Goal: Task Accomplishment & Management: Complete application form

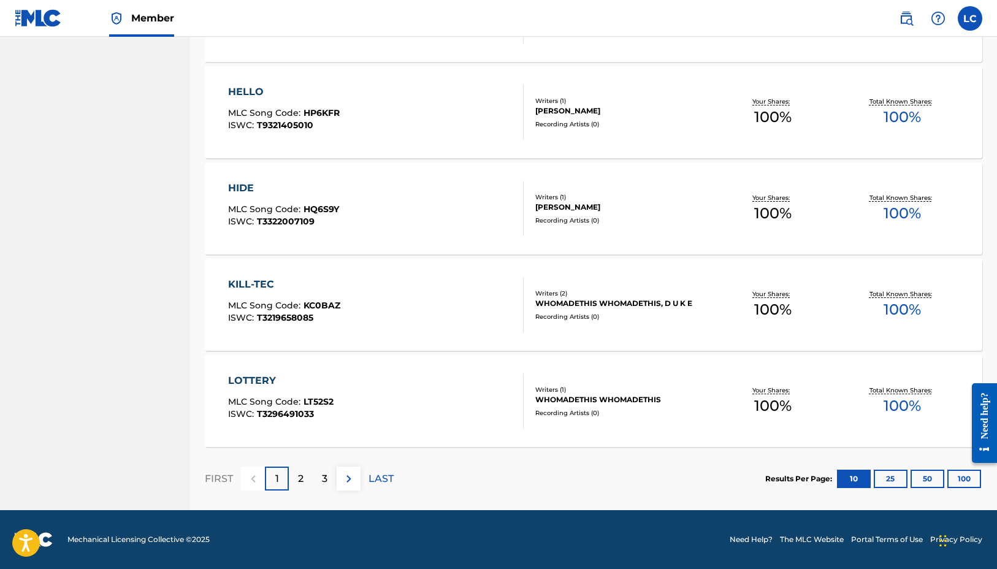
scroll to position [834, 0]
click at [379, 481] on p "LAST" at bounding box center [380, 478] width 25 height 15
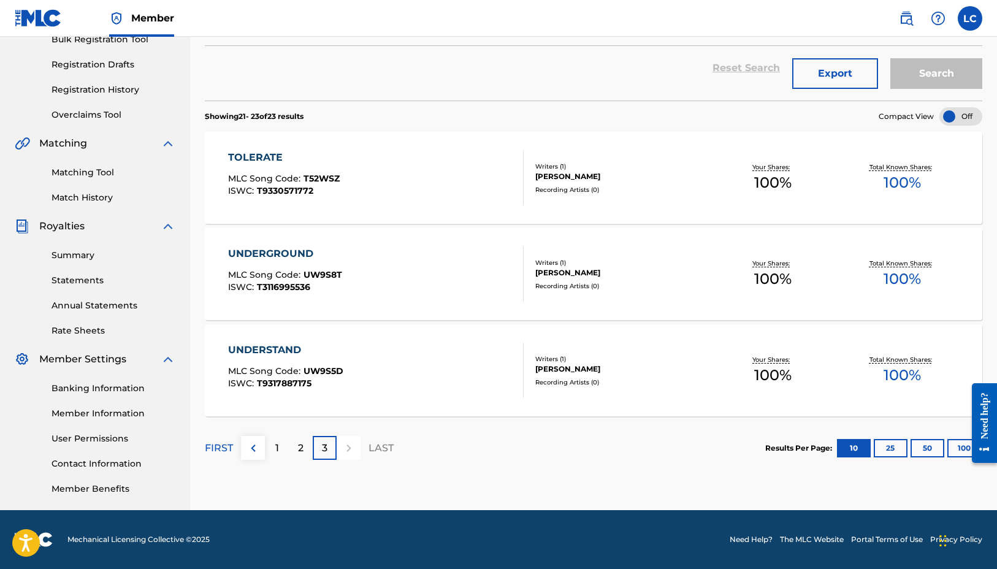
click at [275, 447] on p "1" at bounding box center [277, 448] width 4 height 15
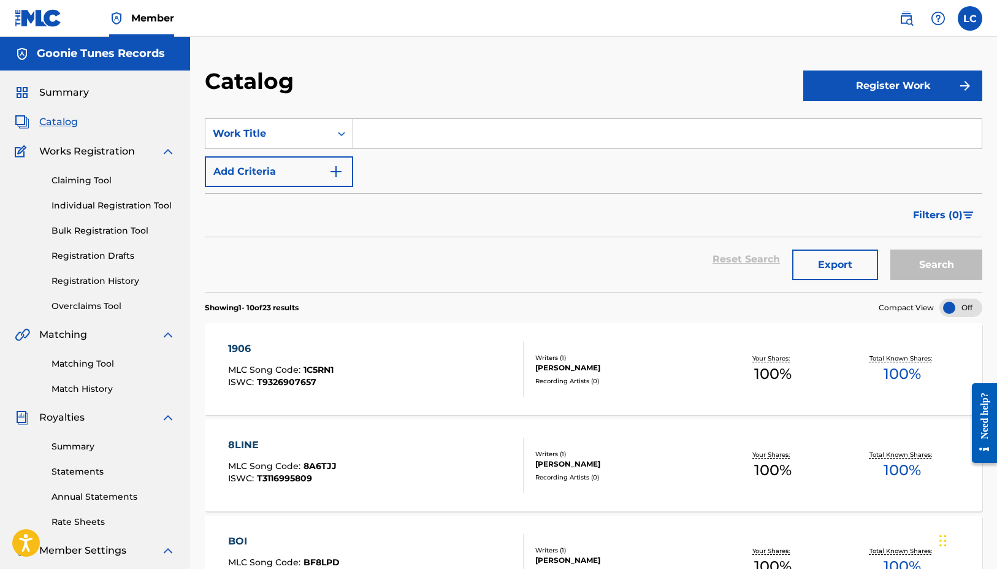
scroll to position [0, 0]
click at [856, 93] on button "Register Work" at bounding box center [892, 85] width 179 height 31
click at [837, 124] on link "Individual" at bounding box center [892, 125] width 179 height 29
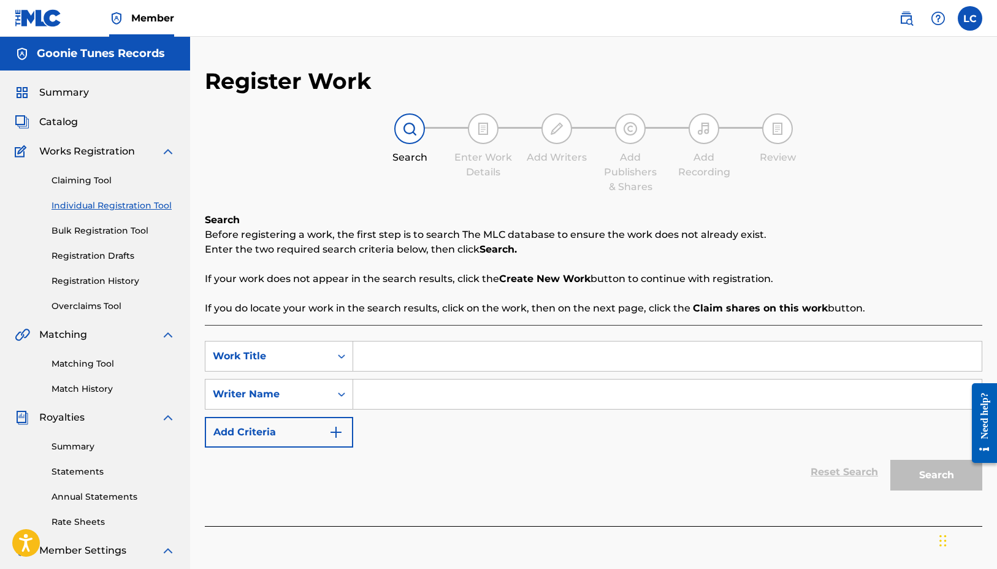
click at [370, 359] on input "Search Form" at bounding box center [667, 355] width 628 height 29
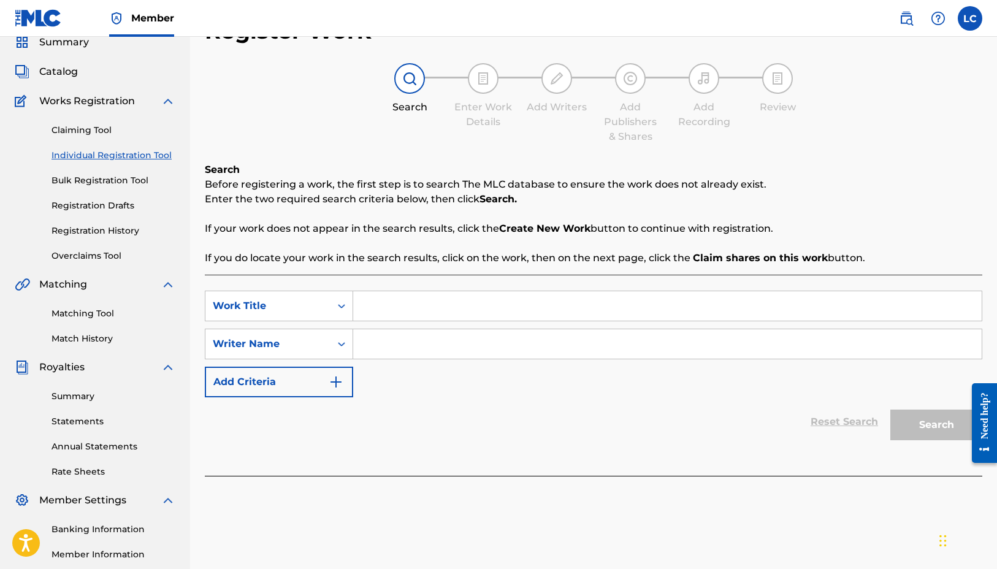
scroll to position [53, 0]
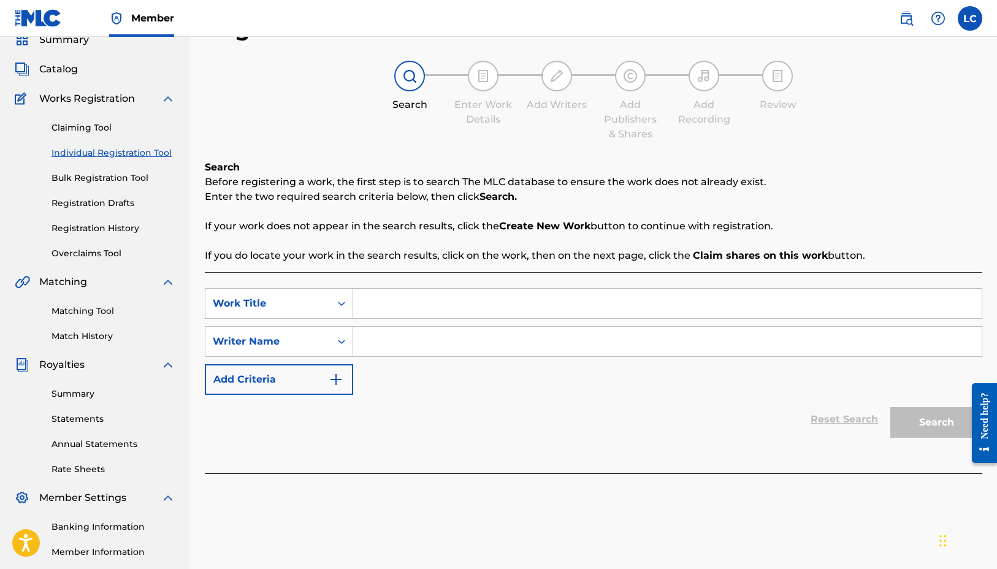
click at [379, 346] on input "Search Form" at bounding box center [667, 341] width 628 height 29
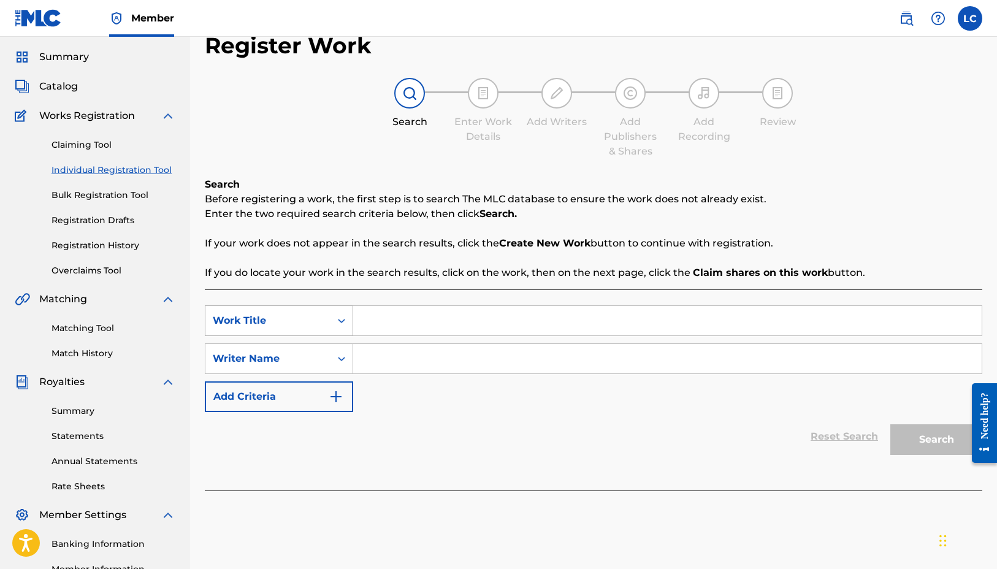
scroll to position [27, 0]
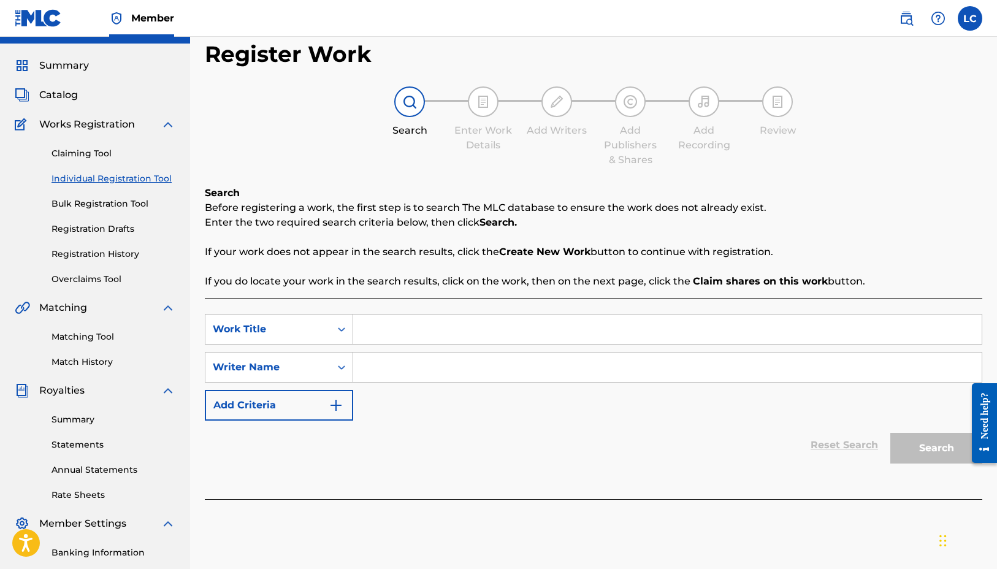
click at [104, 178] on link "Individual Registration Tool" at bounding box center [113, 178] width 124 height 13
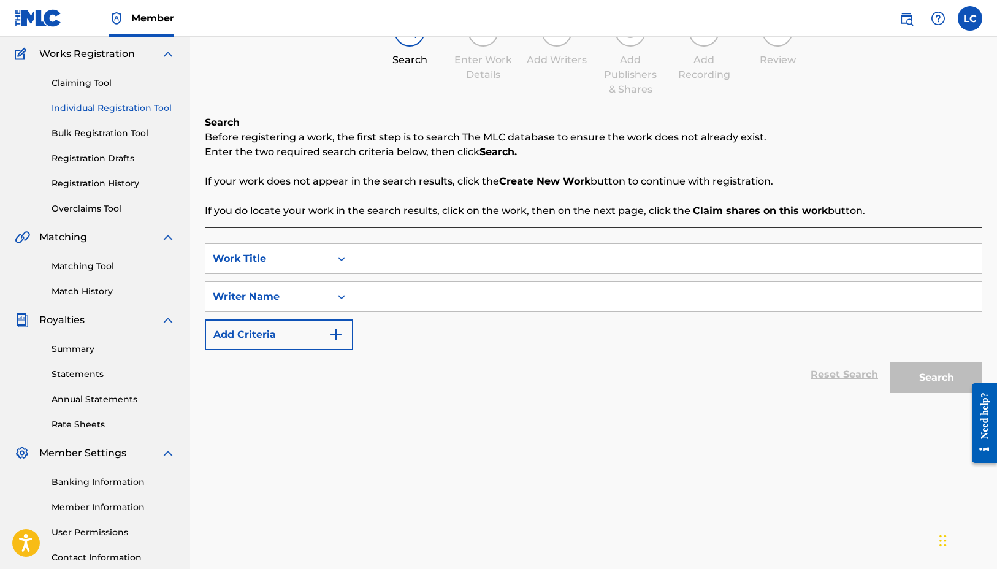
scroll to position [129, 0]
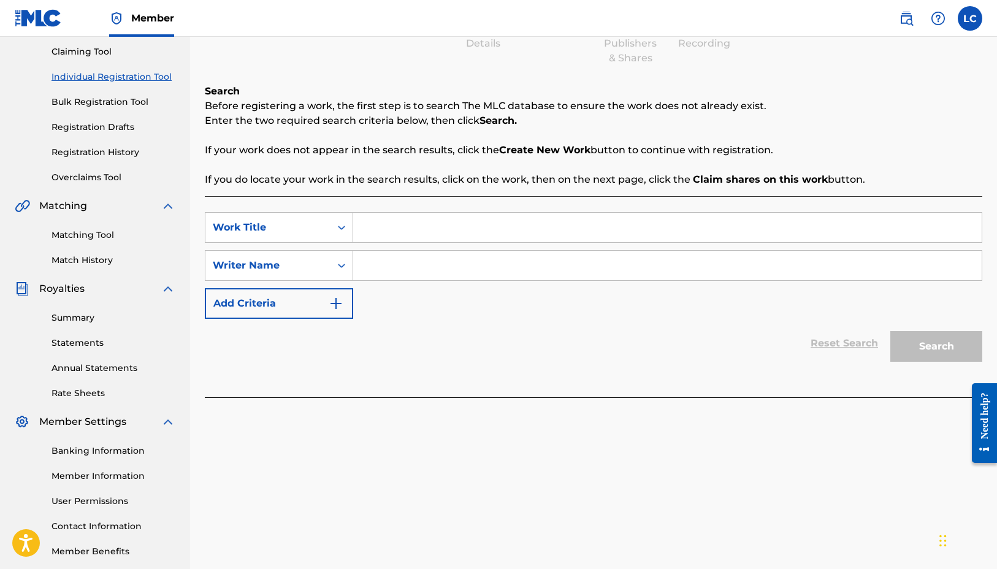
click at [924, 355] on div "Search" at bounding box center [933, 343] width 98 height 49
click at [520, 214] on input "Search Form" at bounding box center [667, 227] width 628 height 29
type input "Fya"
drag, startPoint x: 403, startPoint y: 252, endPoint x: 412, endPoint y: 227, distance: 26.6
click at [412, 225] on div "Fya fya" at bounding box center [667, 227] width 628 height 29
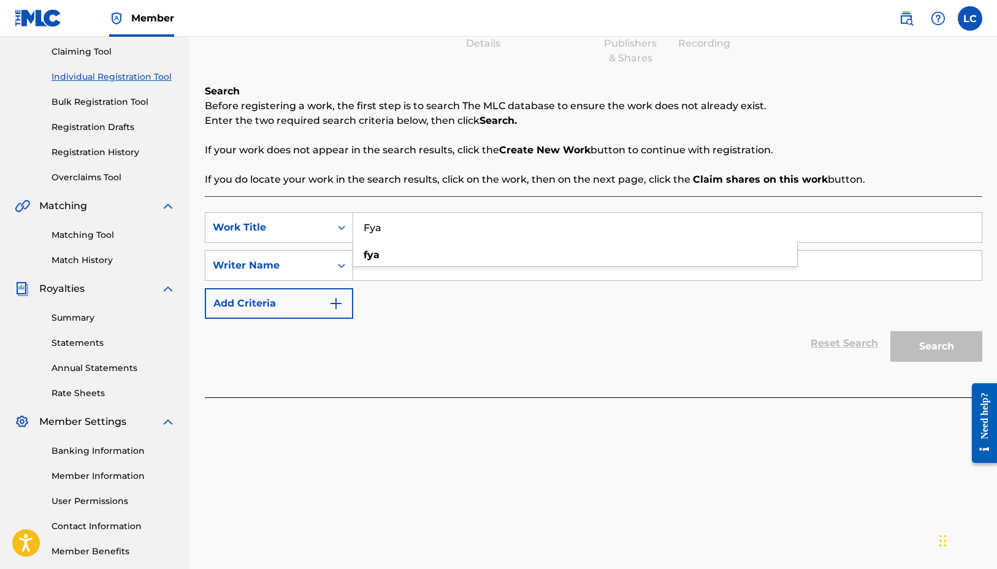
click at [412, 227] on input "Fya" at bounding box center [667, 227] width 628 height 29
click at [373, 307] on div "SearchWithCriteria53af1a6d-1e9d-4aa8-958d-939198b4a945 Work Title Fya fya Searc…" at bounding box center [593, 265] width 777 height 107
click at [373, 268] on input "Search Form" at bounding box center [667, 265] width 628 height 29
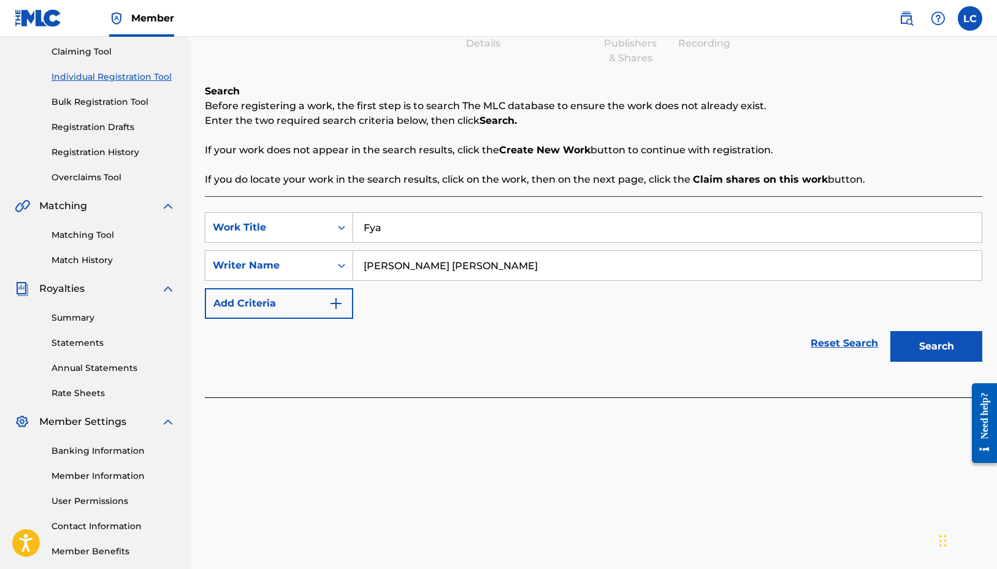
type input "[PERSON_NAME] [PERSON_NAME]"
click at [910, 344] on button "Search" at bounding box center [936, 346] width 92 height 31
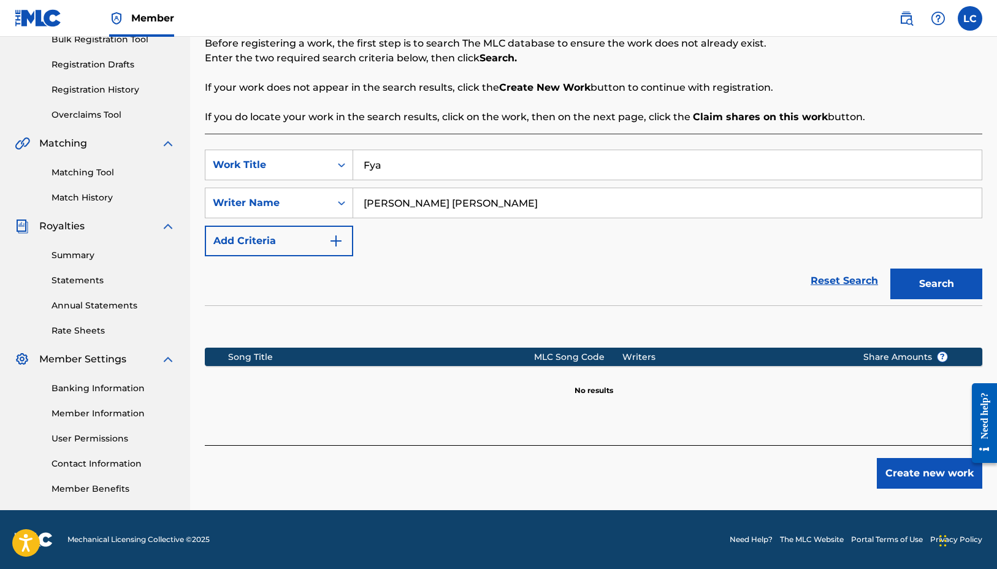
scroll to position [191, 0]
click at [916, 478] on button "Create new work" at bounding box center [928, 473] width 105 height 31
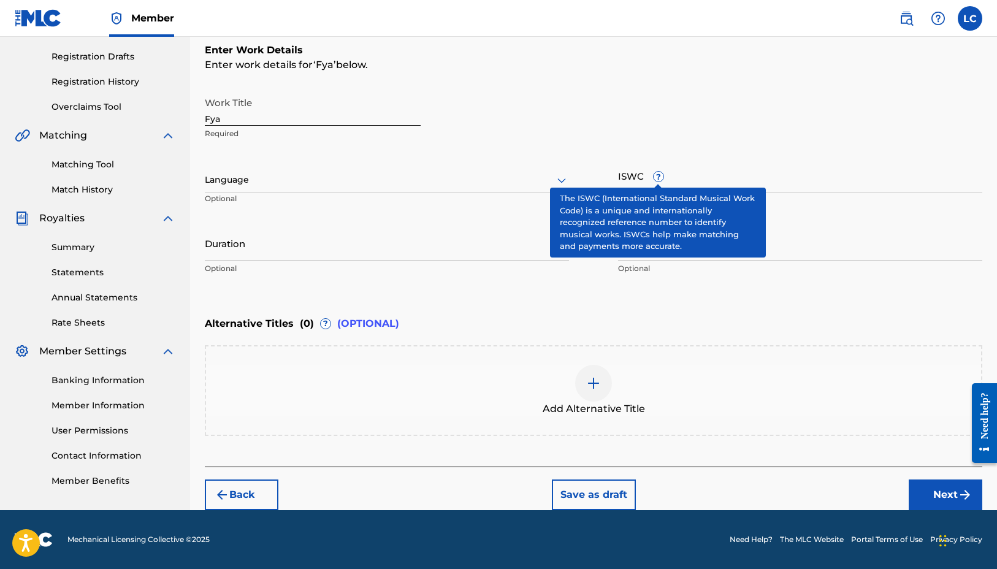
scroll to position [199, 0]
click at [683, 111] on div "Work Title Fya Required" at bounding box center [593, 118] width 777 height 55
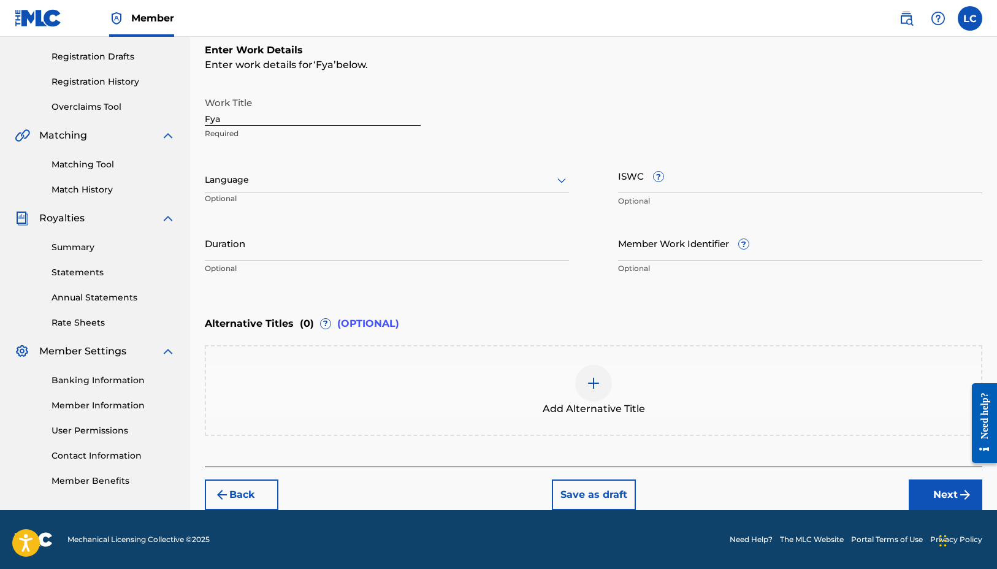
click at [668, 181] on input "ISWC ?" at bounding box center [800, 175] width 364 height 35
paste input "T3347474704"
type input "T3347474704"
click at [929, 495] on button "Next" at bounding box center [945, 494] width 74 height 31
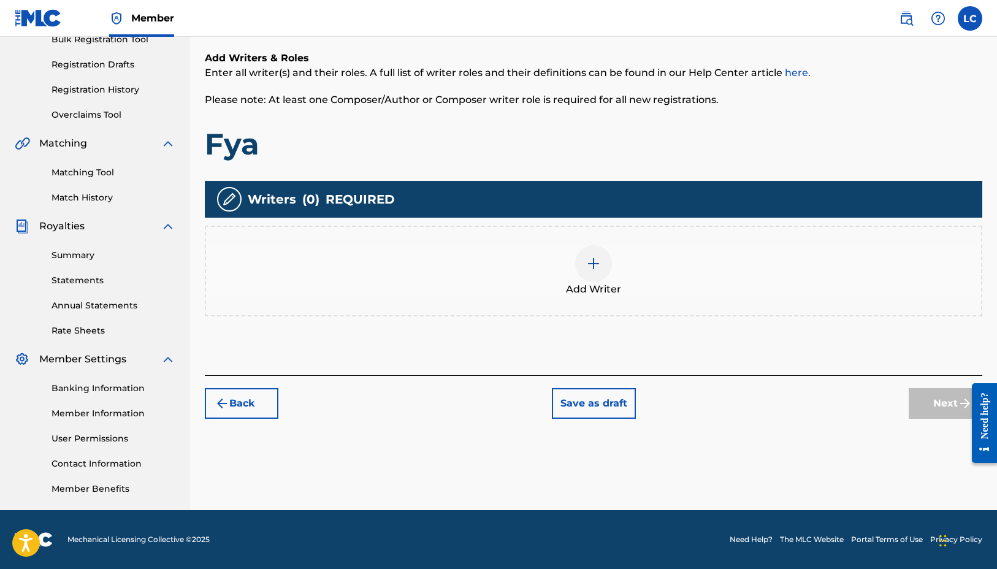
scroll to position [191, 0]
click at [587, 262] on img at bounding box center [593, 263] width 15 height 15
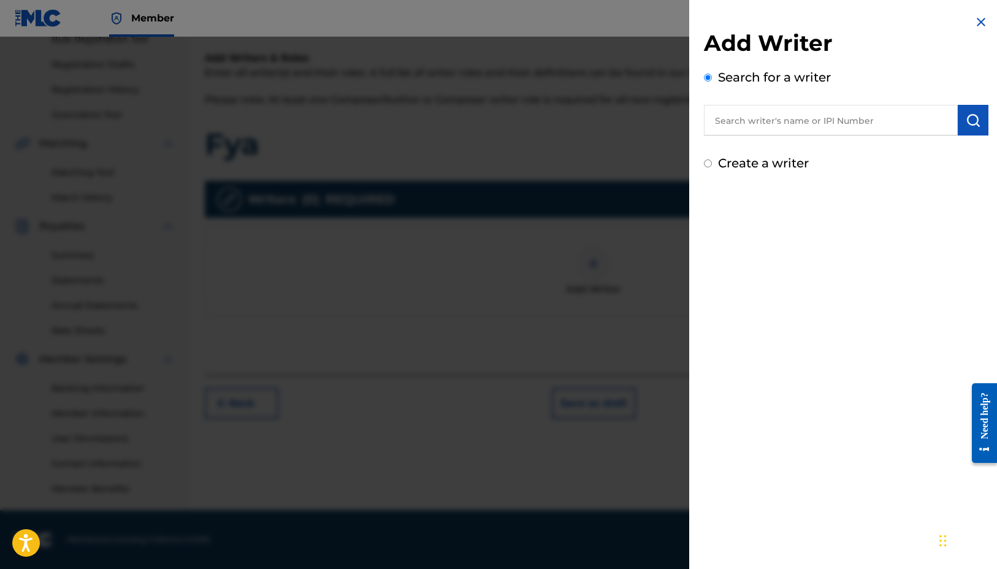
click at [728, 126] on input "text" at bounding box center [831, 120] width 254 height 31
type input "[PERSON_NAME] [PERSON_NAME]"
click at [981, 118] on button "submit" at bounding box center [972, 120] width 31 height 31
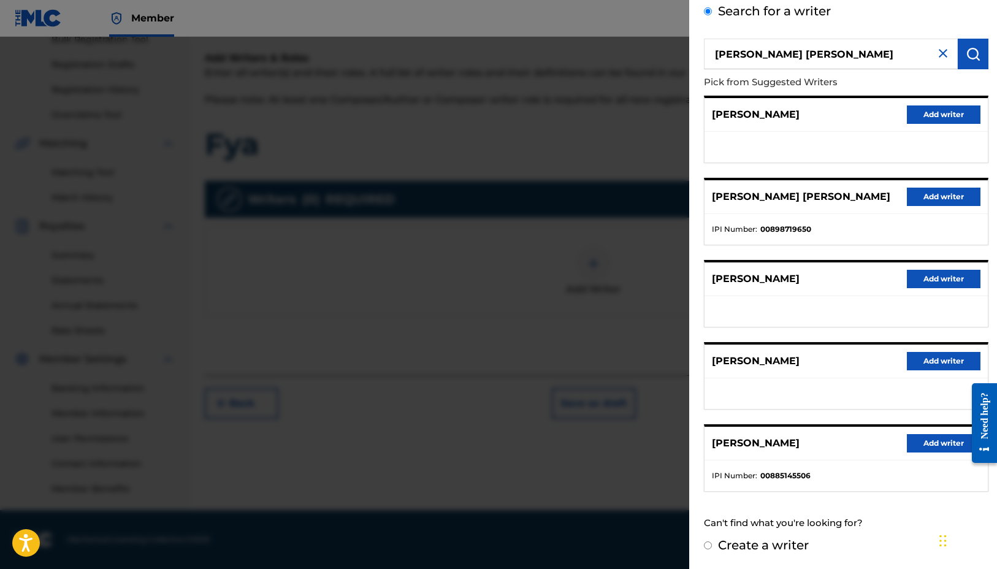
scroll to position [66, 0]
click at [770, 447] on p "[PERSON_NAME]" at bounding box center [756, 443] width 88 height 15
click at [927, 441] on button "Add writer" at bounding box center [943, 444] width 74 height 18
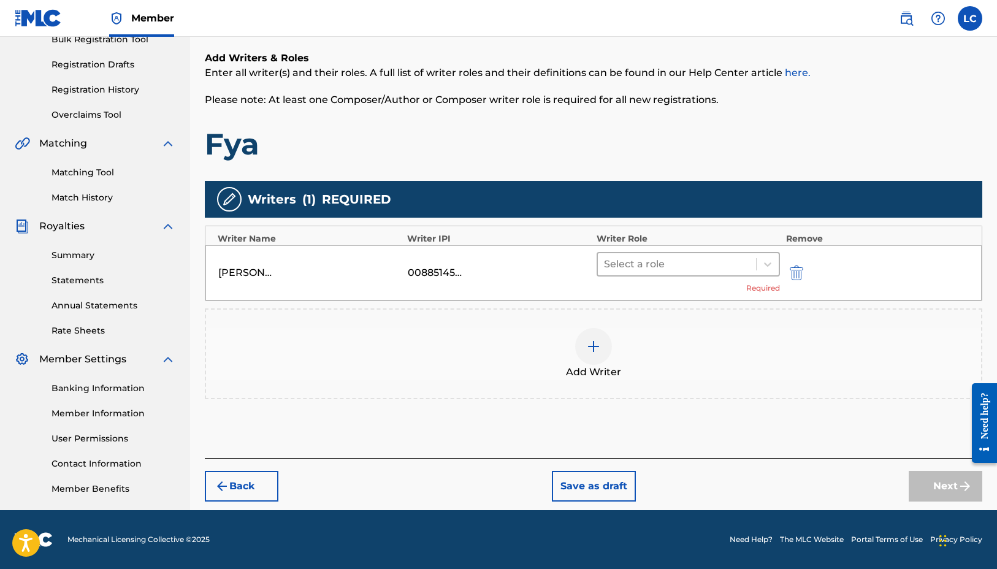
click at [648, 265] on div at bounding box center [677, 264] width 146 height 17
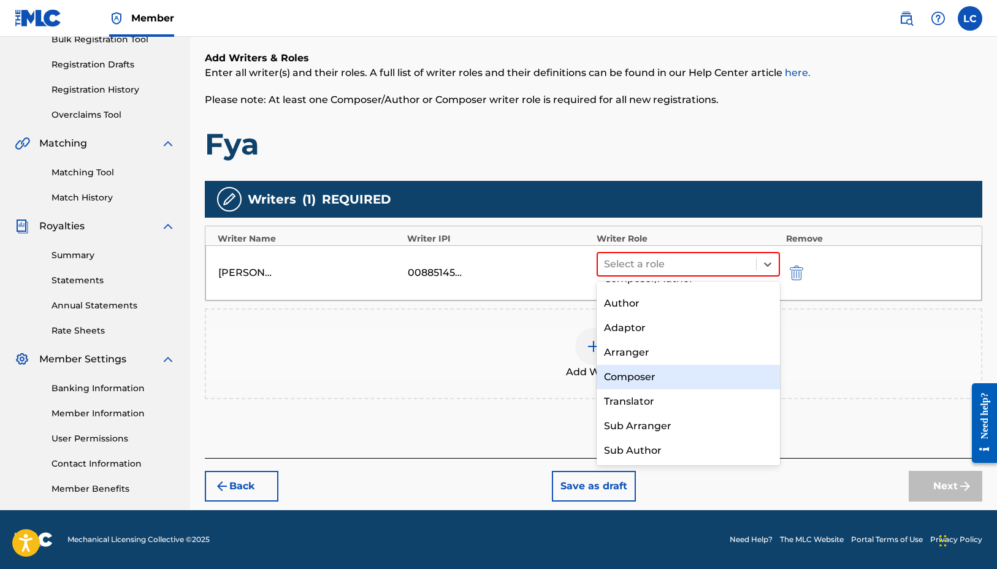
scroll to position [0, 0]
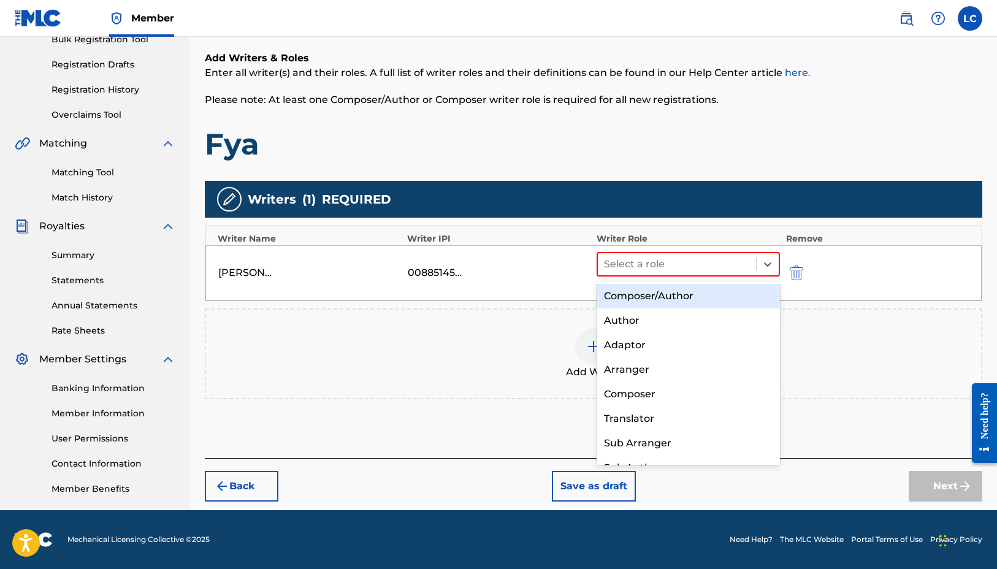
click at [630, 298] on div "Composer/Author" at bounding box center [687, 296] width 183 height 25
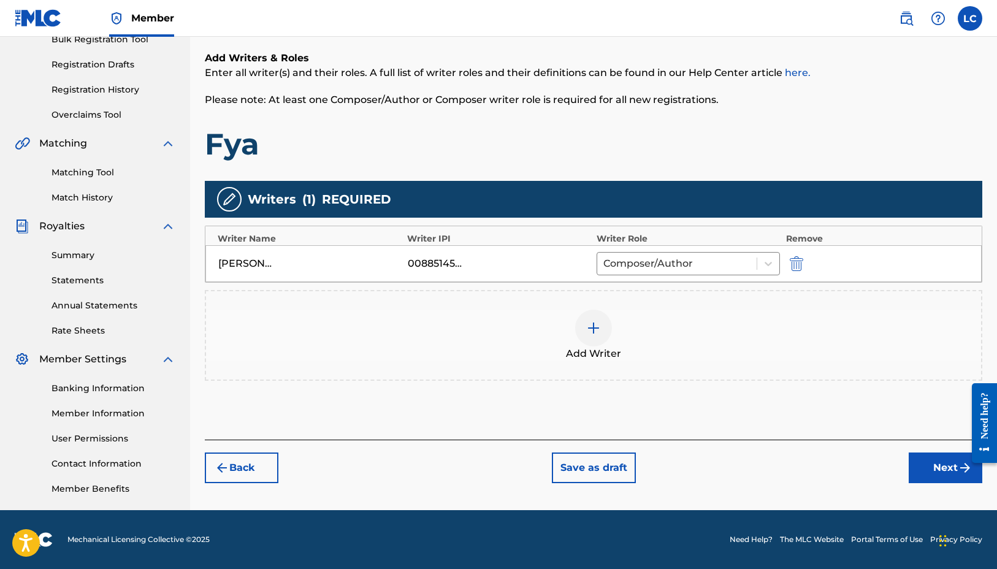
click at [927, 466] on button "Next" at bounding box center [945, 467] width 74 height 31
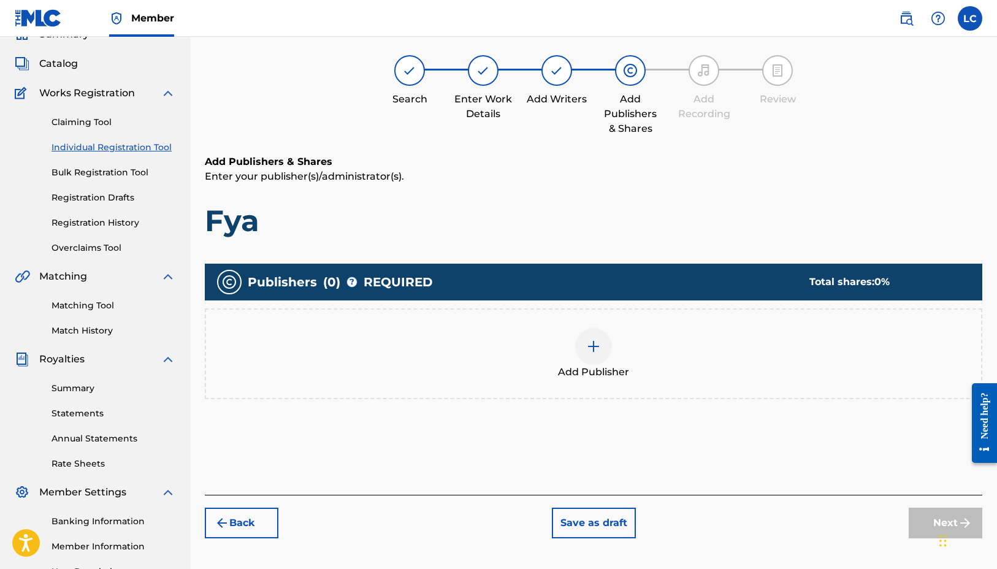
scroll to position [55, 0]
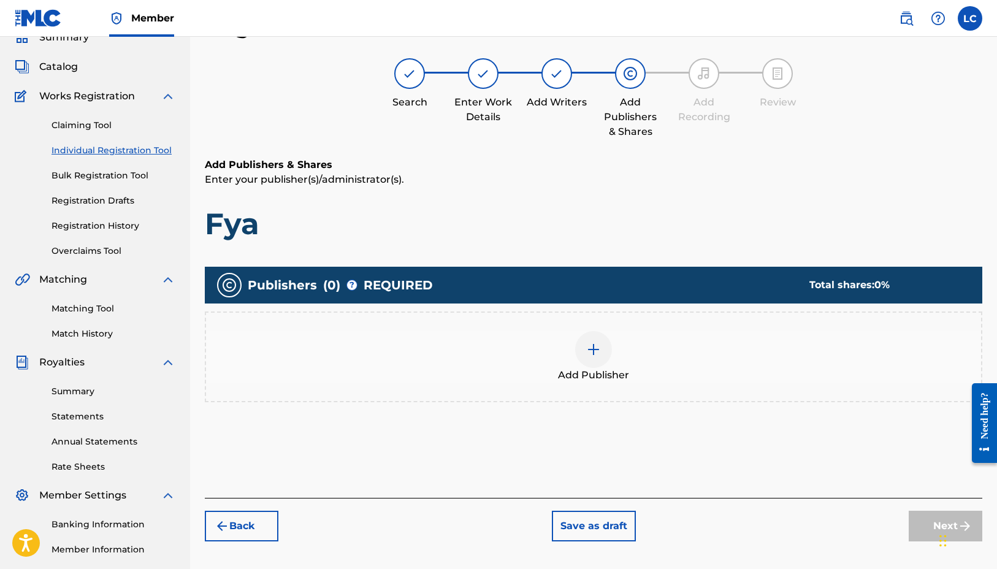
click at [591, 344] on img at bounding box center [593, 349] width 15 height 15
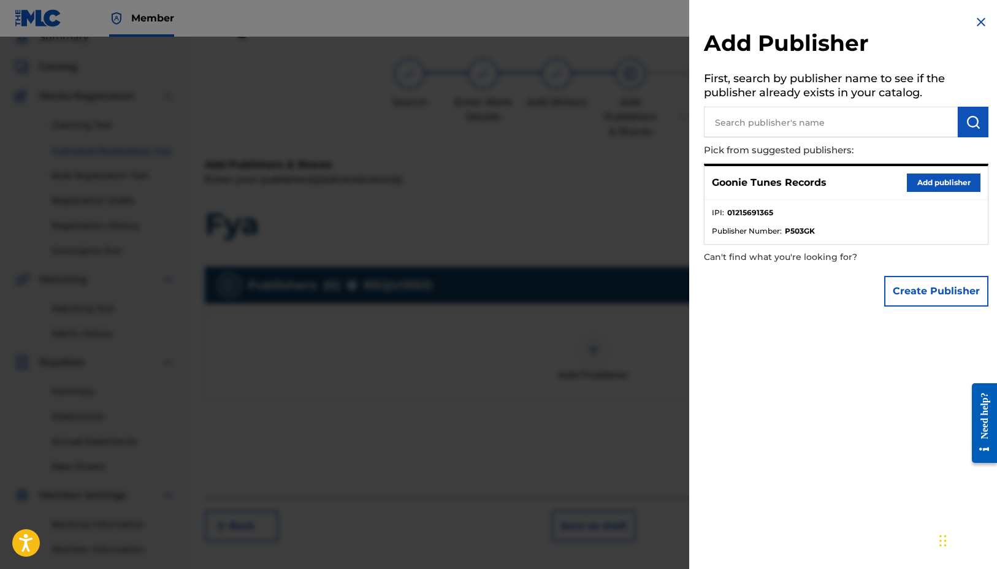
click at [935, 183] on button "Add publisher" at bounding box center [943, 182] width 74 height 18
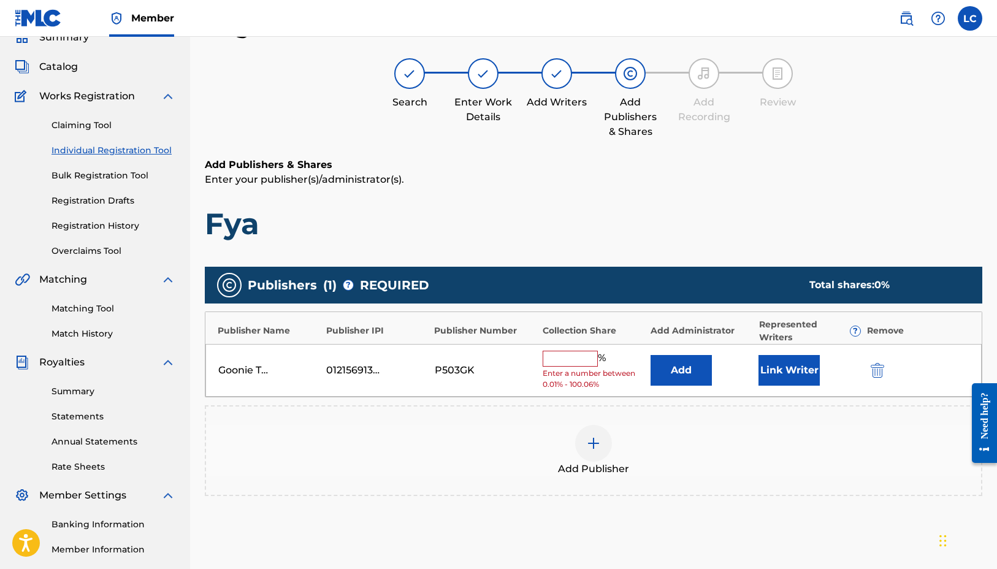
click at [571, 356] on input "text" at bounding box center [569, 359] width 55 height 16
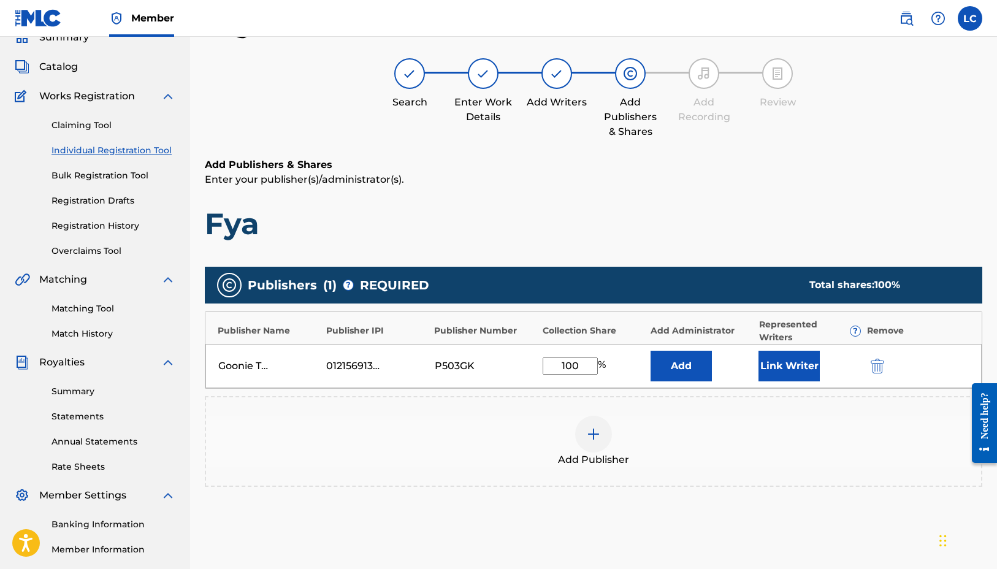
type input "100"
click at [691, 454] on div "Add Publisher" at bounding box center [593, 441] width 775 height 51
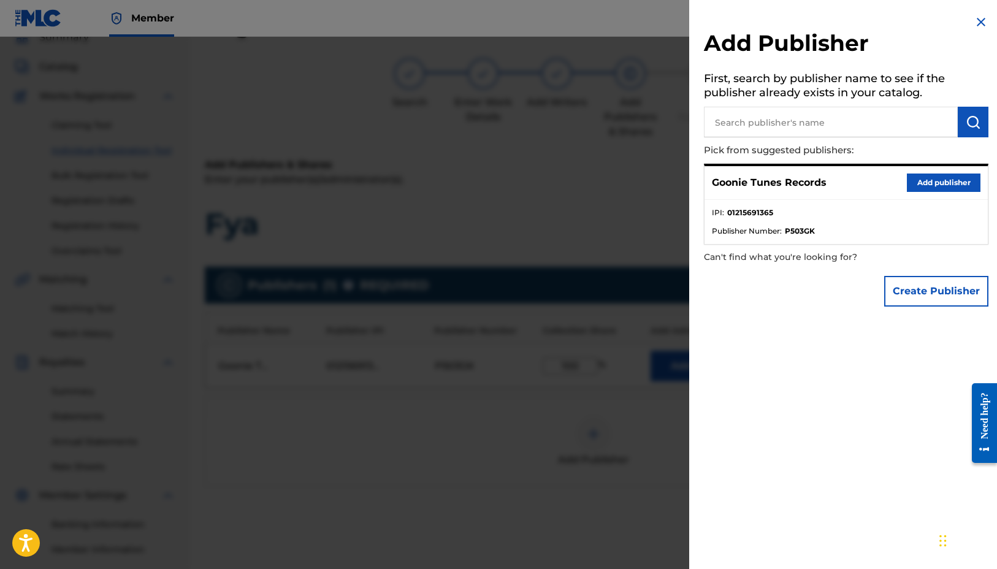
click at [552, 433] on div at bounding box center [498, 321] width 997 height 569
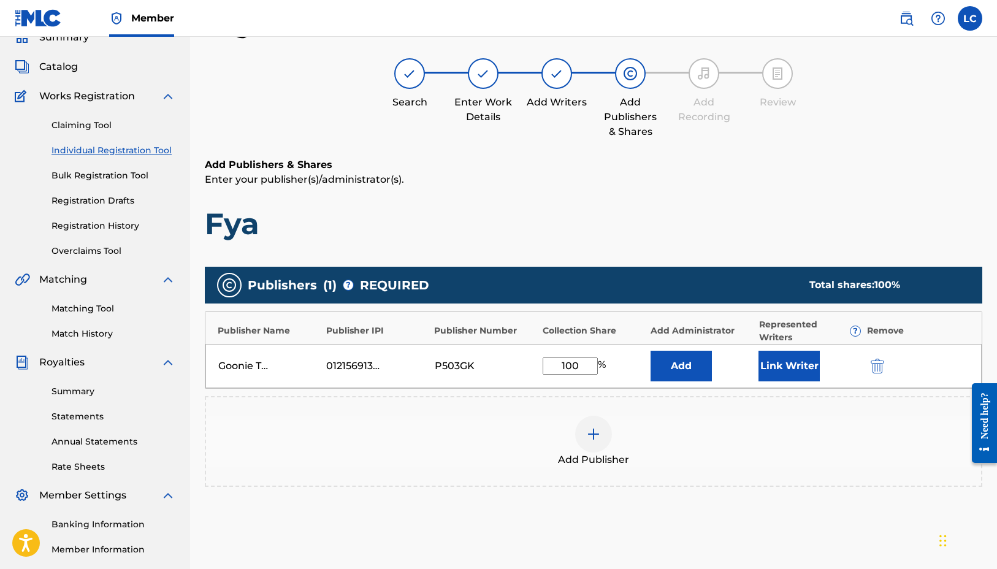
click at [775, 366] on button "Link Writer" at bounding box center [788, 366] width 61 height 31
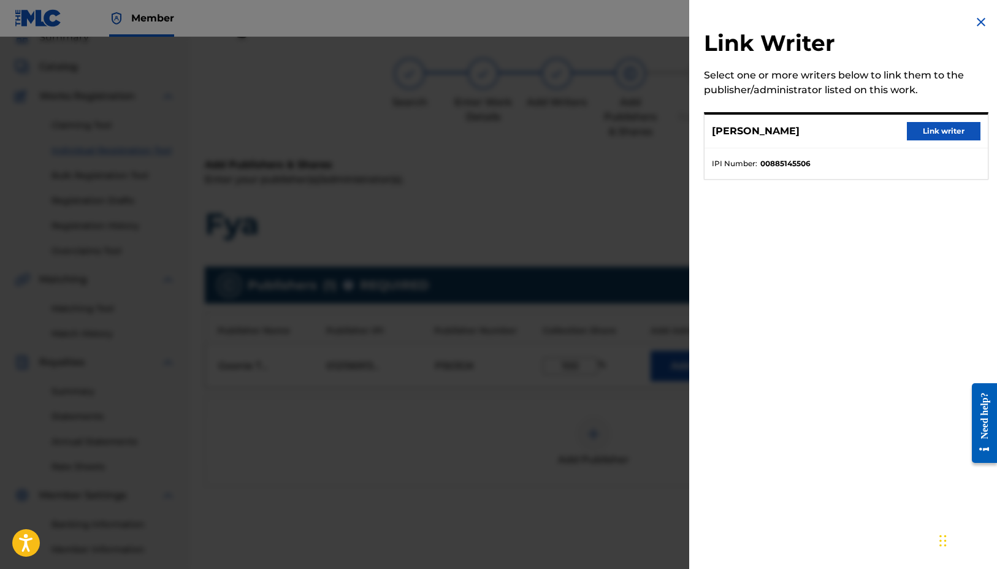
click at [916, 131] on button "Link writer" at bounding box center [943, 131] width 74 height 18
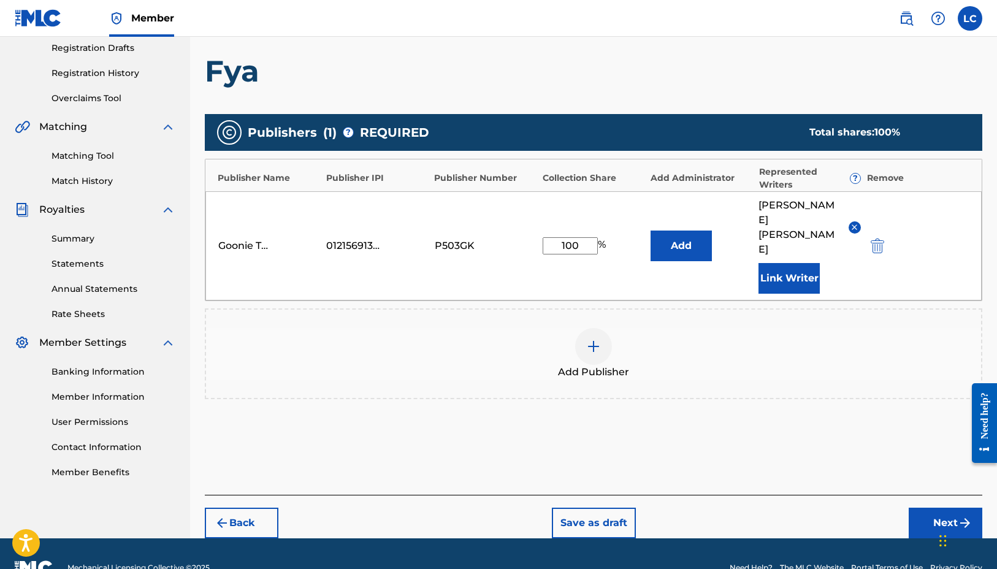
scroll to position [207, 0]
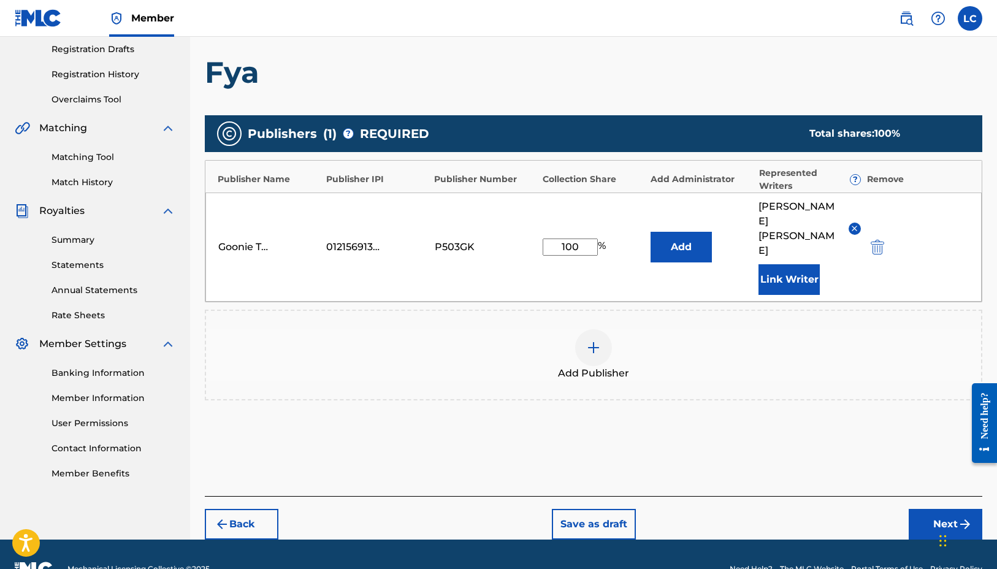
click at [922, 509] on button "Next" at bounding box center [945, 524] width 74 height 31
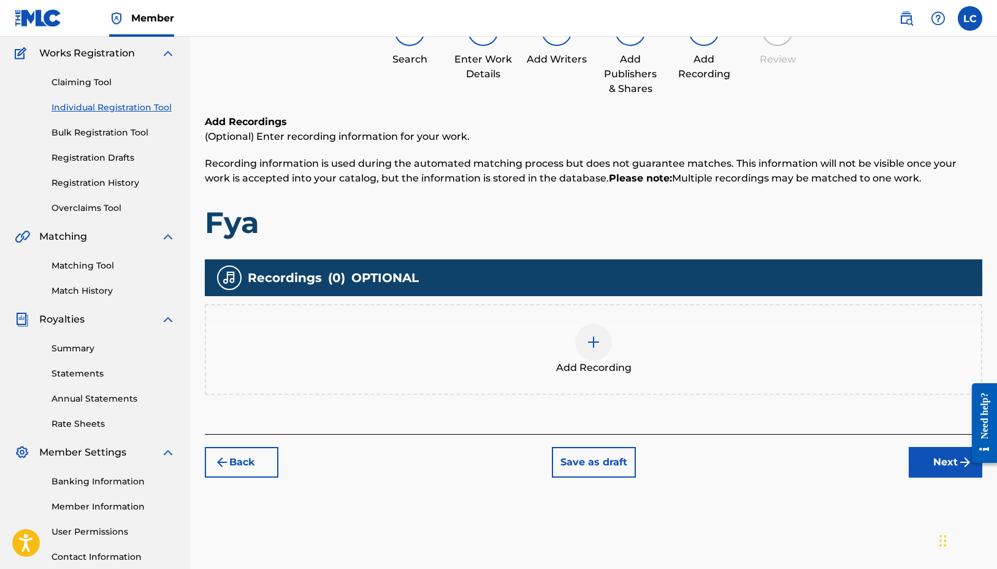
scroll to position [35, 0]
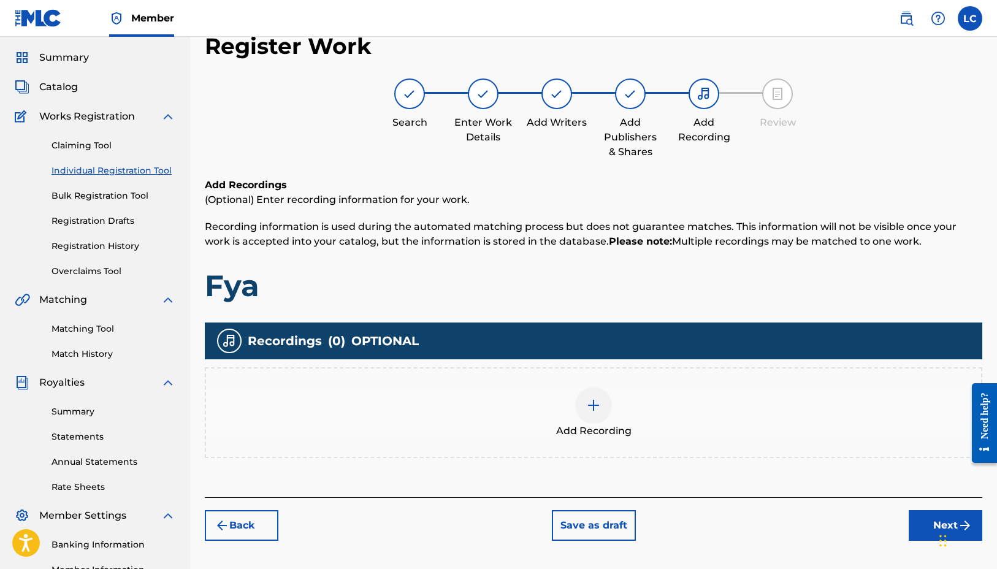
click at [923, 524] on button "Next" at bounding box center [945, 525] width 74 height 31
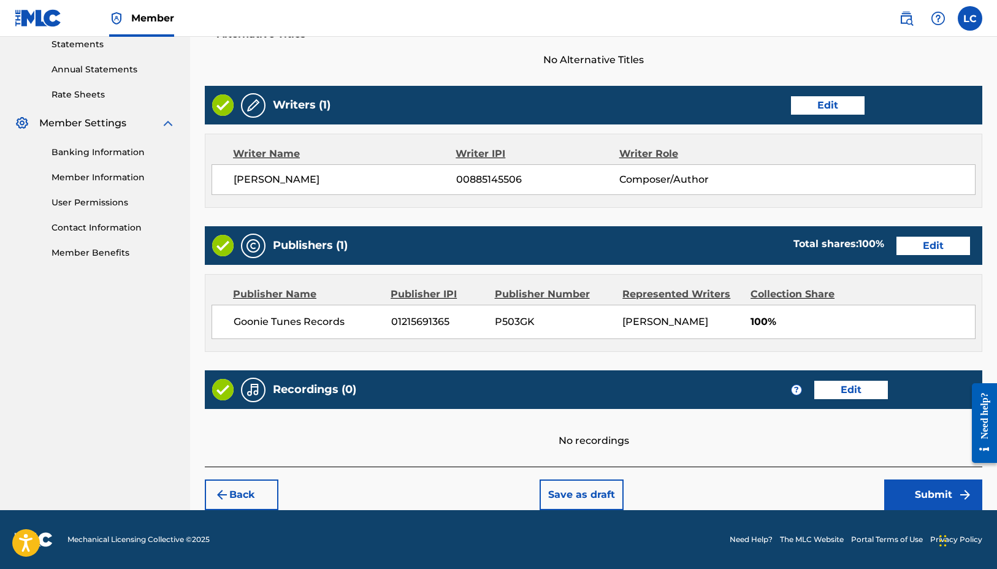
scroll to position [427, 0]
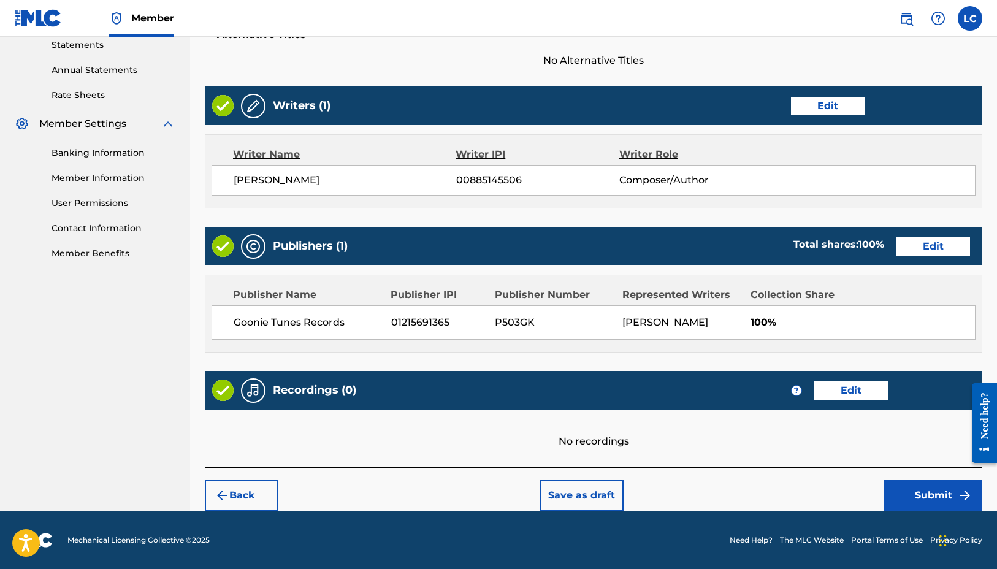
click at [927, 500] on button "Submit" at bounding box center [933, 495] width 98 height 31
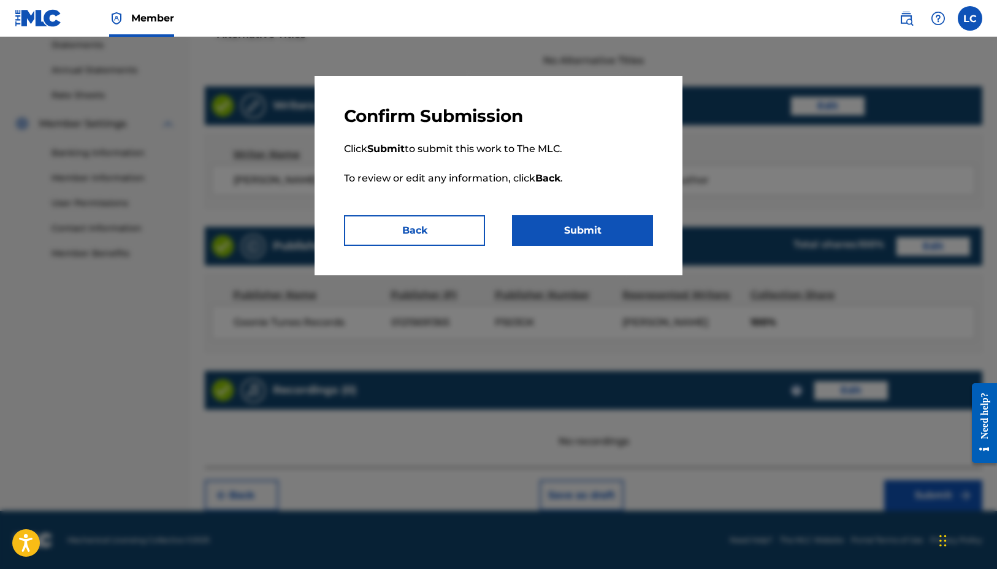
click at [583, 233] on button "Submit" at bounding box center [582, 230] width 141 height 31
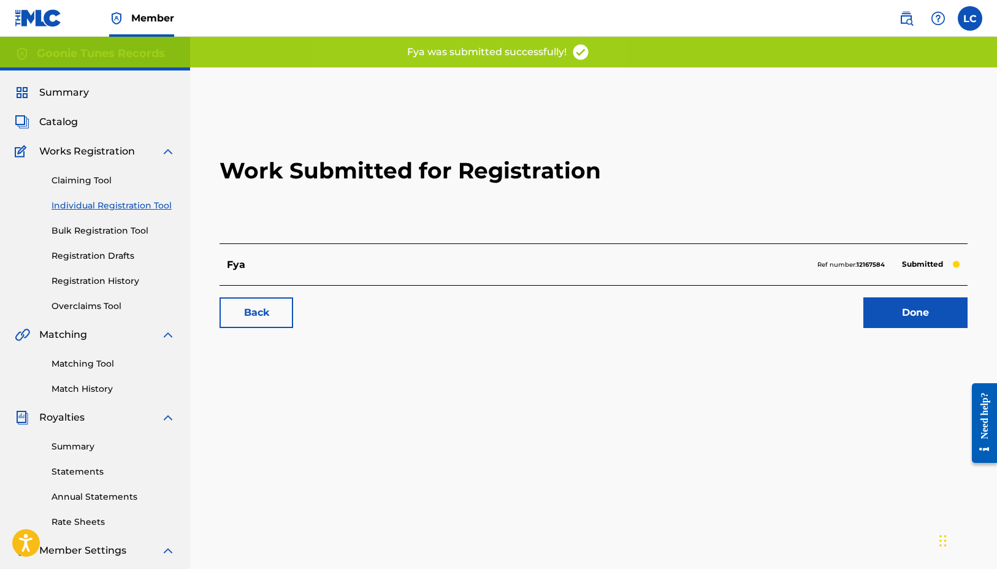
click at [889, 308] on link "Done" at bounding box center [915, 312] width 104 height 31
